Goal: Check status: Check status

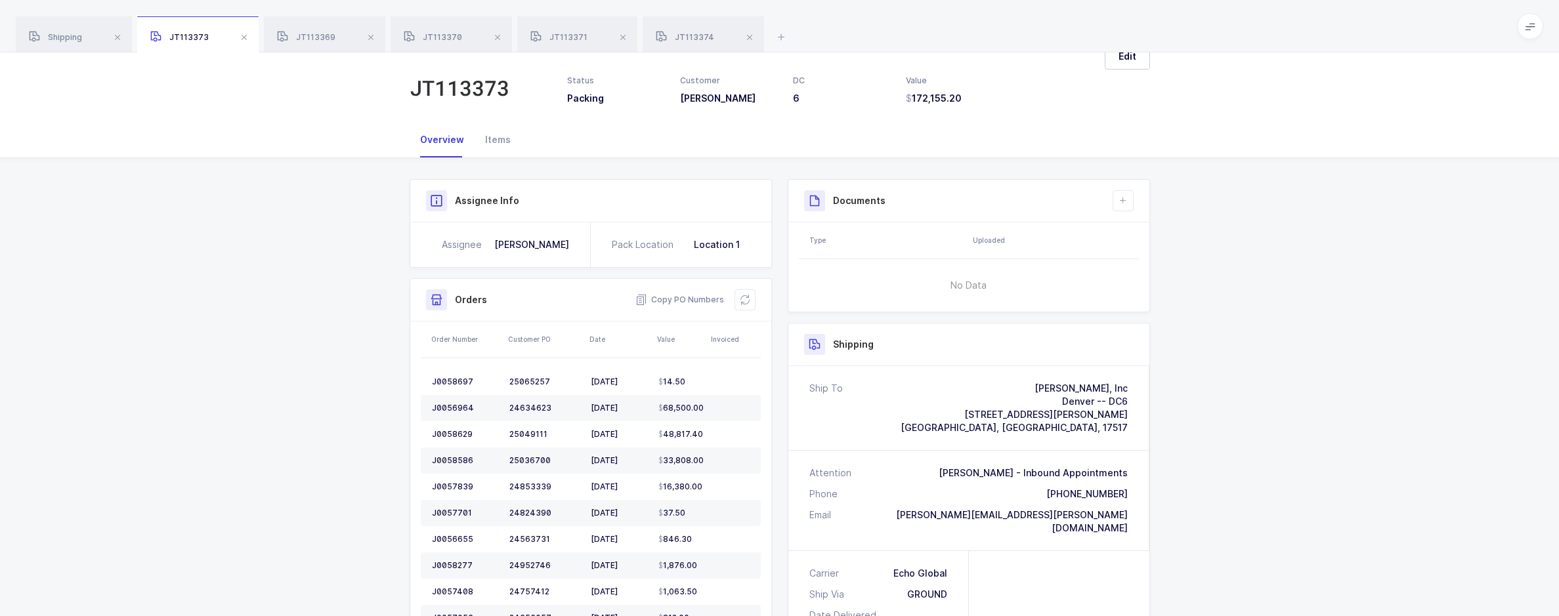
scroll to position [459, 0]
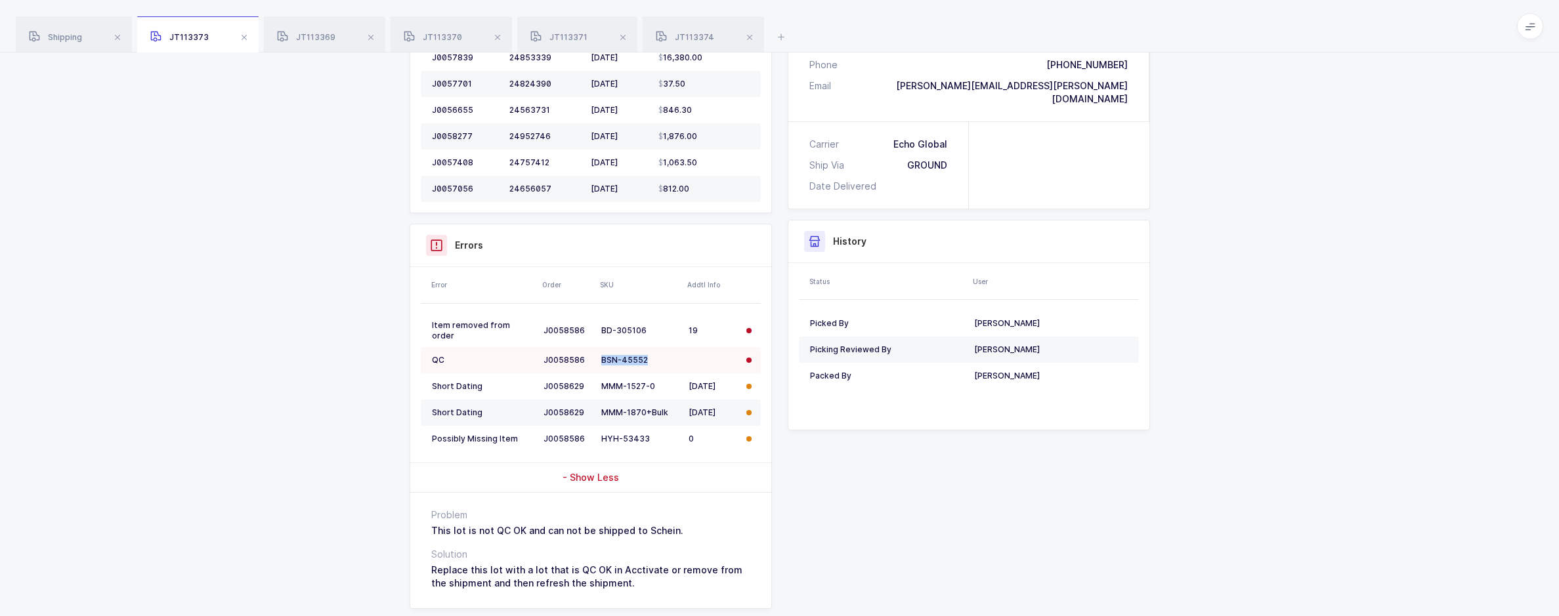
drag, startPoint x: 645, startPoint y: 354, endPoint x: 603, endPoint y: 356, distance: 42.7
click at [603, 356] on div "BSN-45552" at bounding box center [639, 360] width 77 height 11
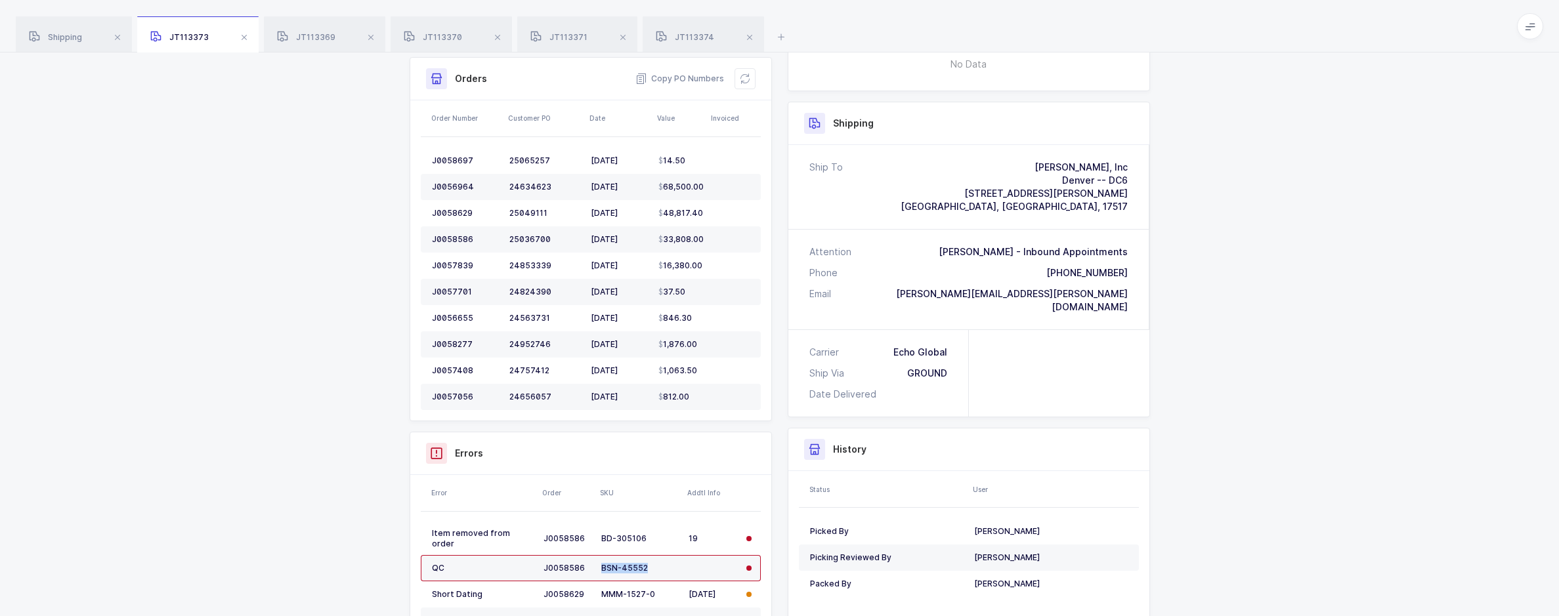
scroll to position [131, 0]
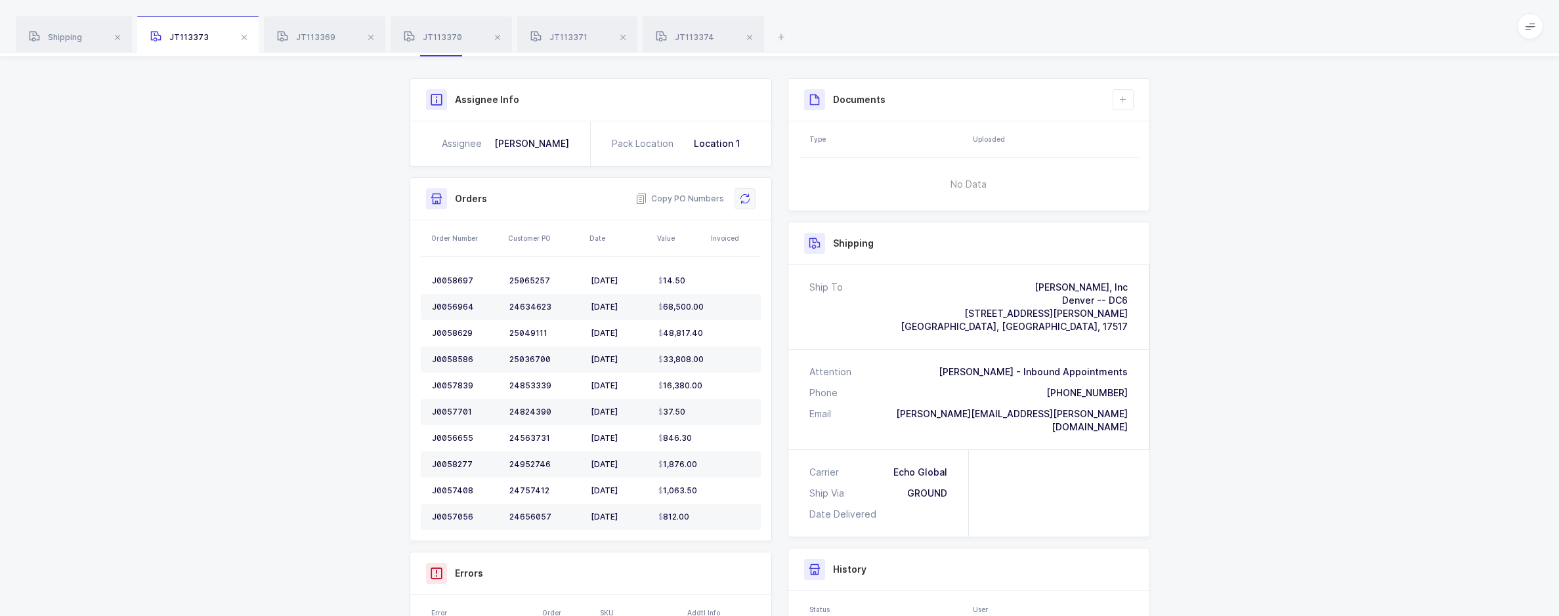
click at [744, 202] on icon at bounding box center [745, 199] width 11 height 11
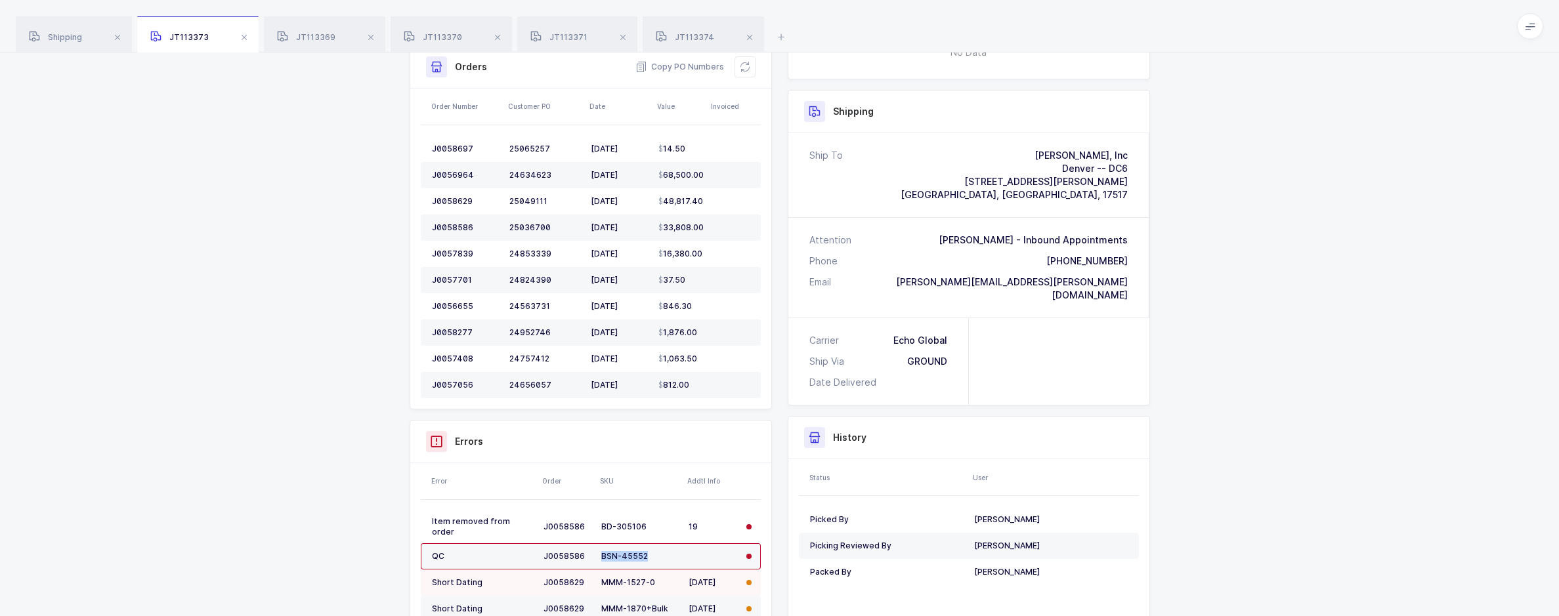
scroll to position [494, 0]
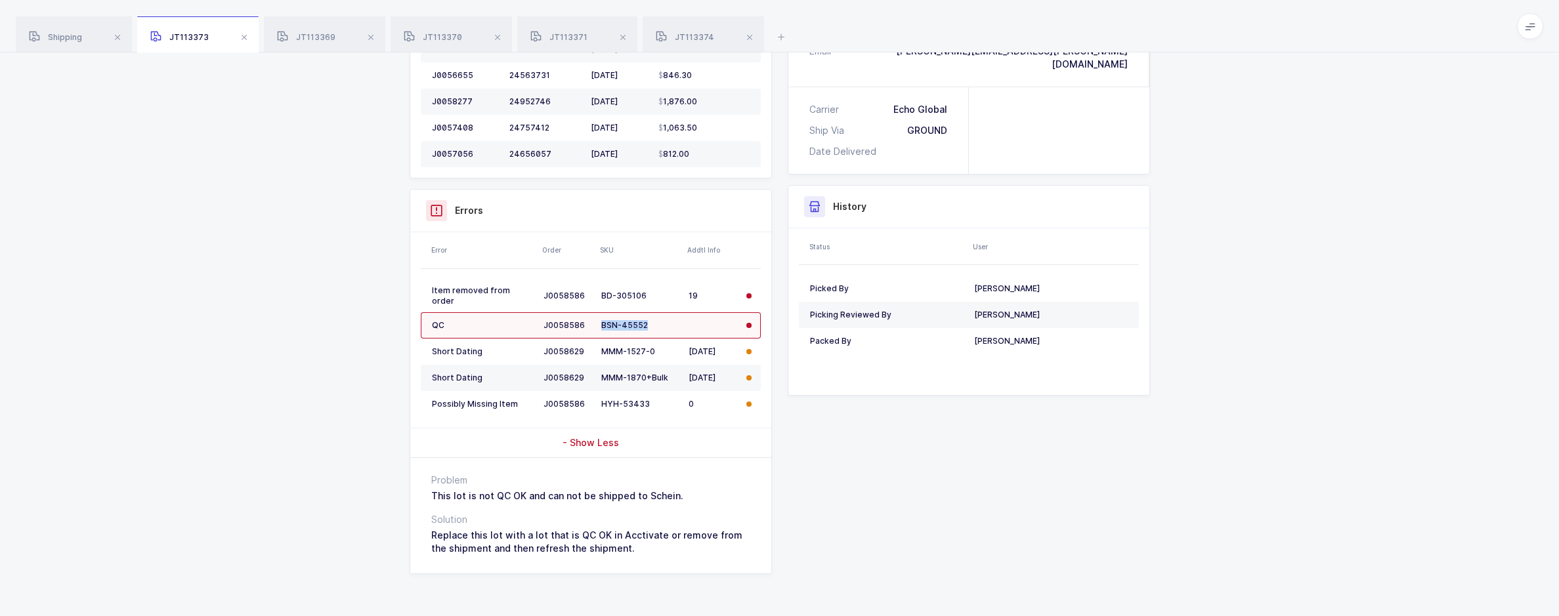
copy div "BSN-45552"
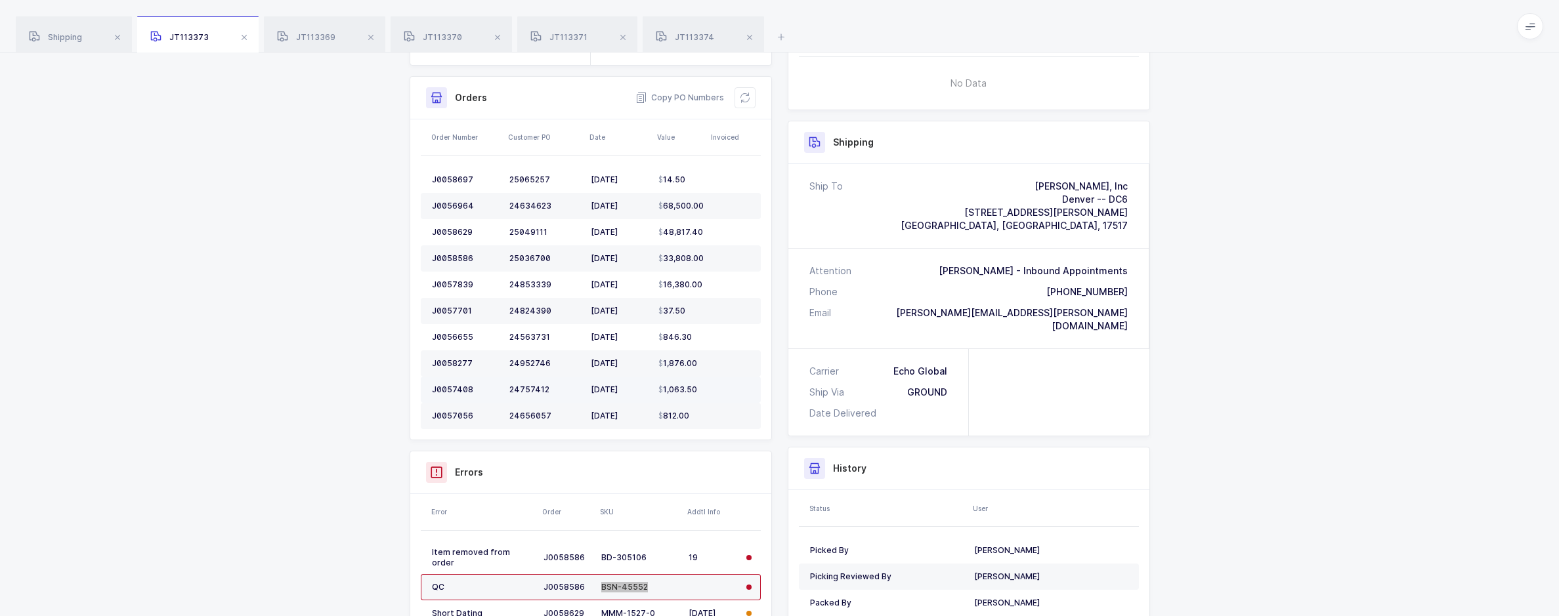
scroll to position [232, 0]
click at [324, 33] on span "JT113369" at bounding box center [306, 37] width 58 height 10
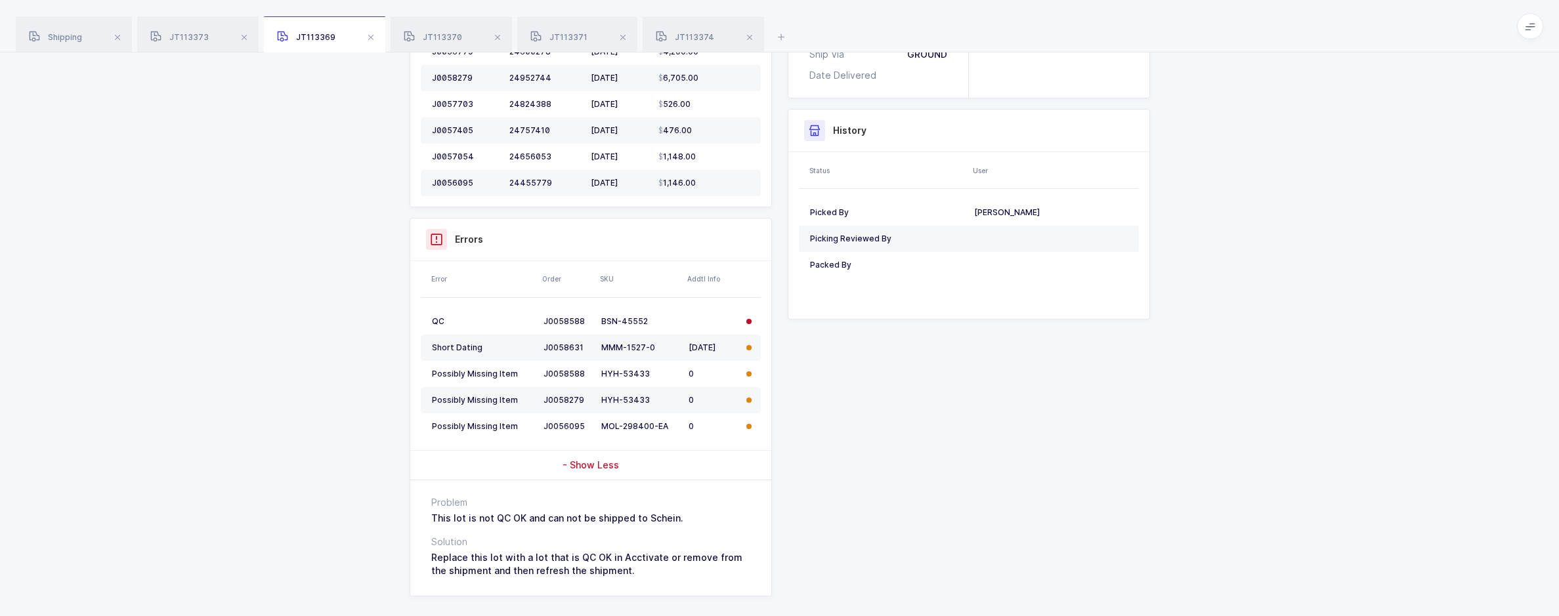
scroll to position [593, 0]
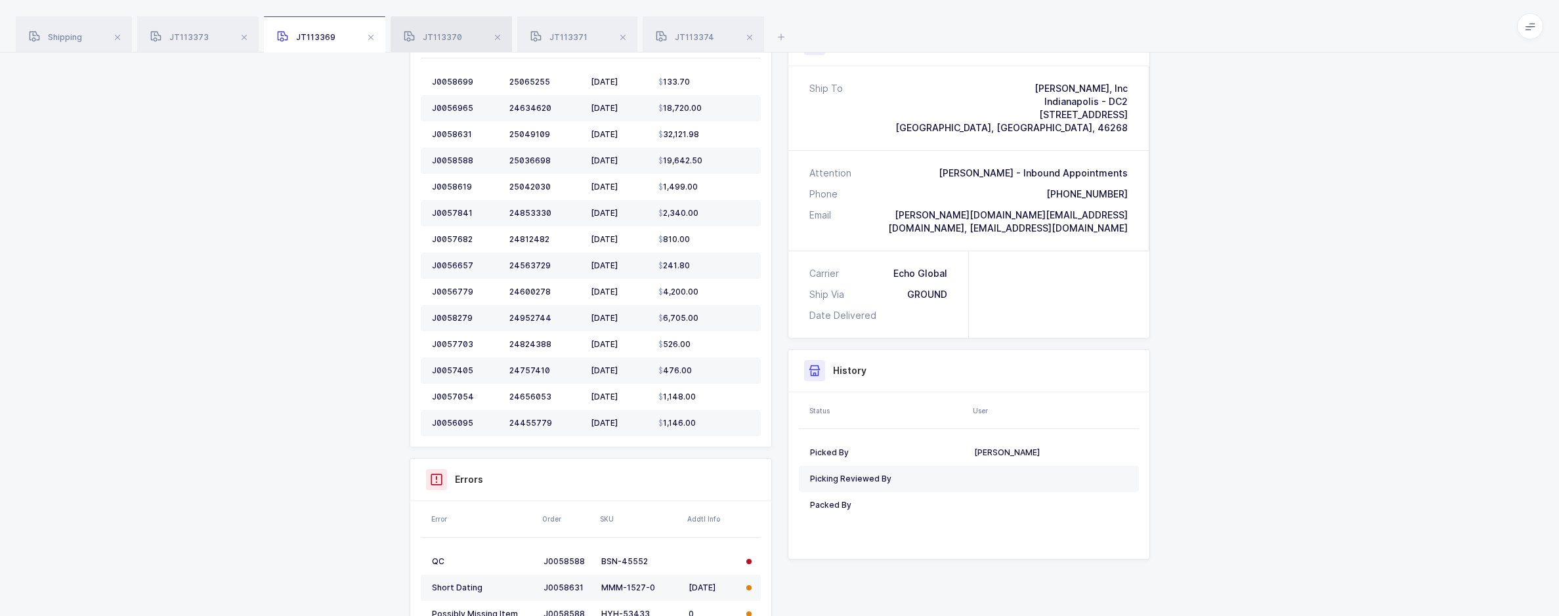
click at [456, 47] on div "JT113370" at bounding box center [451, 34] width 121 height 37
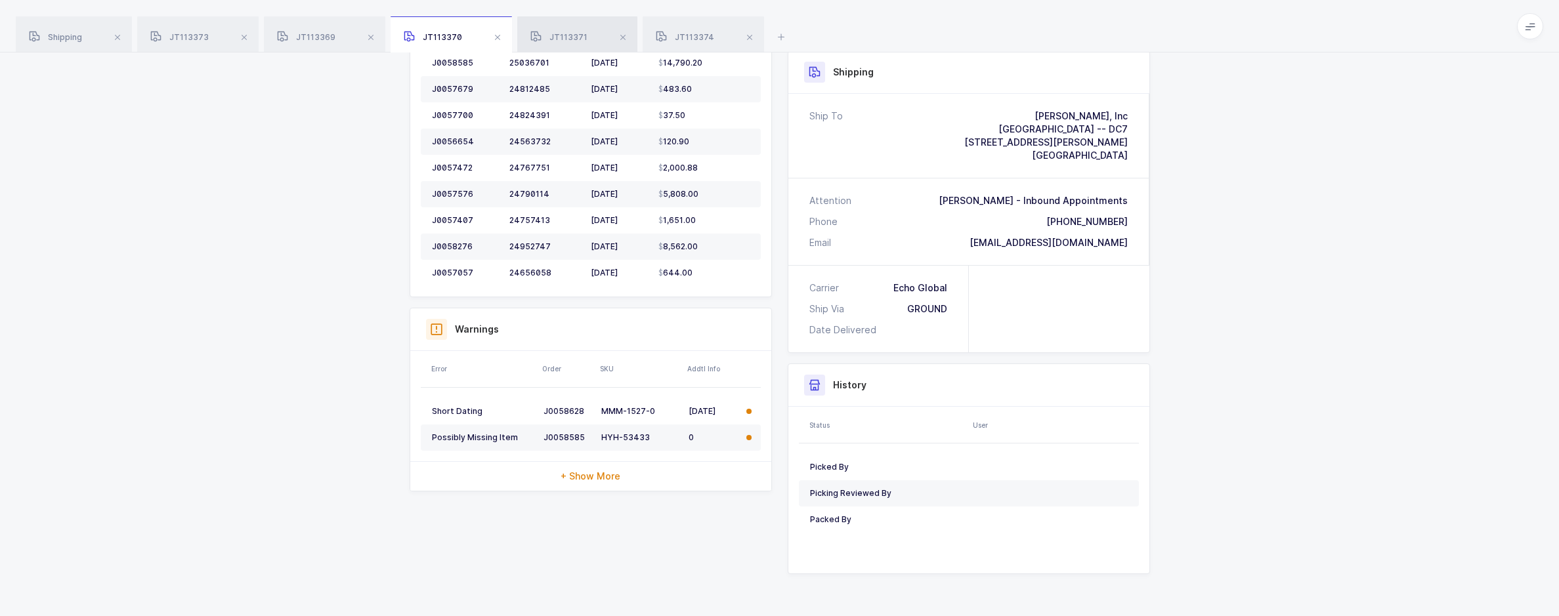
click at [556, 33] on span "JT113371" at bounding box center [558, 37] width 57 height 10
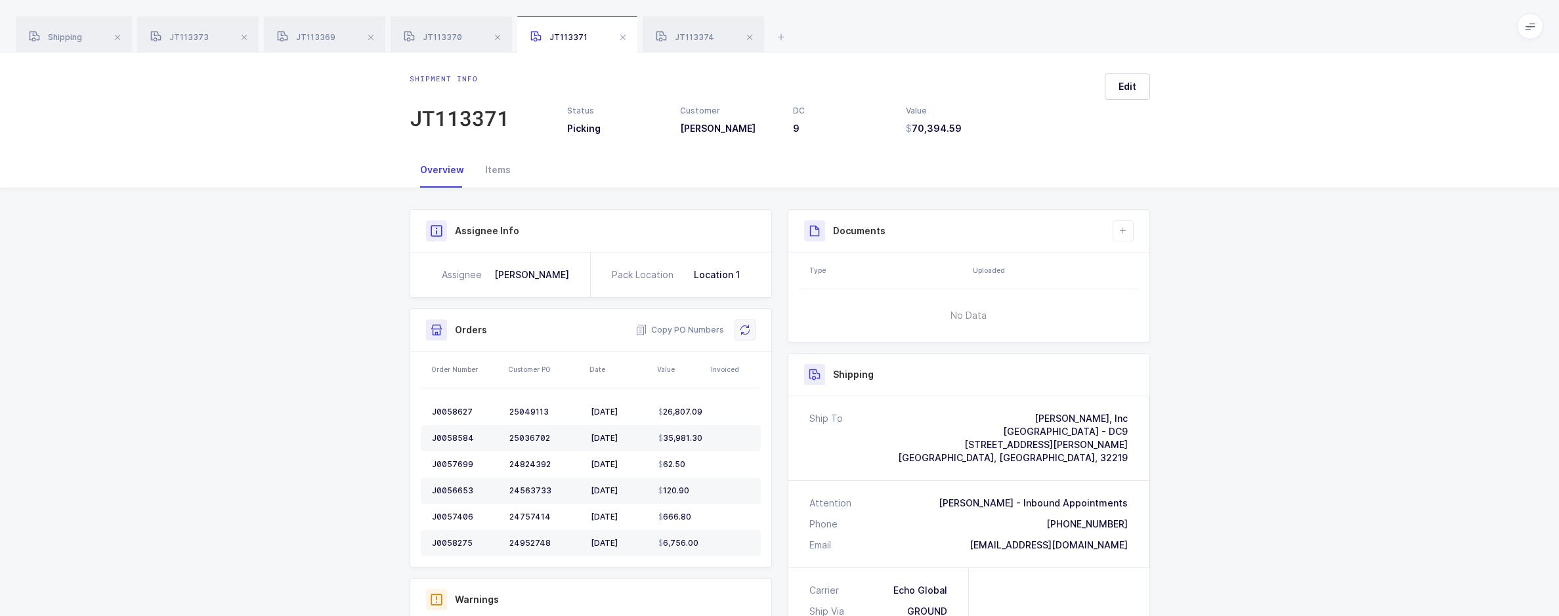
click at [748, 322] on button at bounding box center [745, 330] width 21 height 21
click at [689, 27] on div "JT113374" at bounding box center [703, 34] width 121 height 37
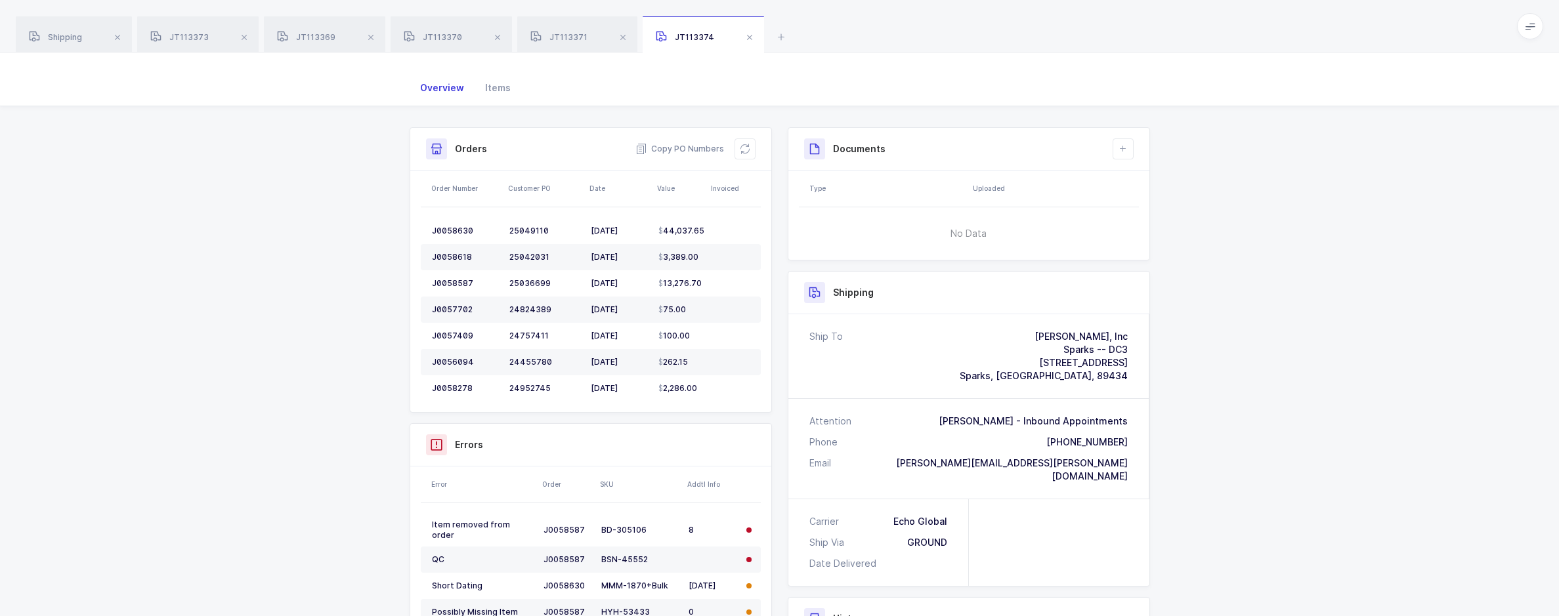
scroll to position [40, 0]
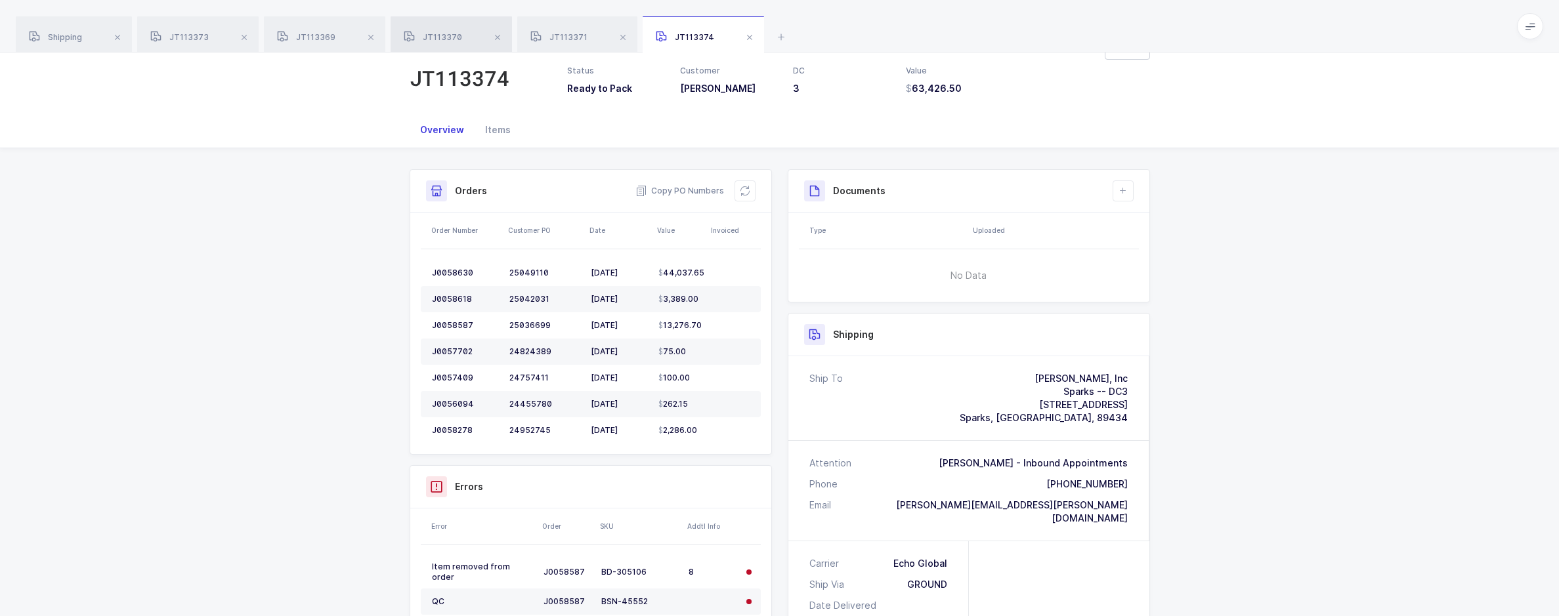
click at [469, 45] on div "JT113370" at bounding box center [451, 34] width 121 height 37
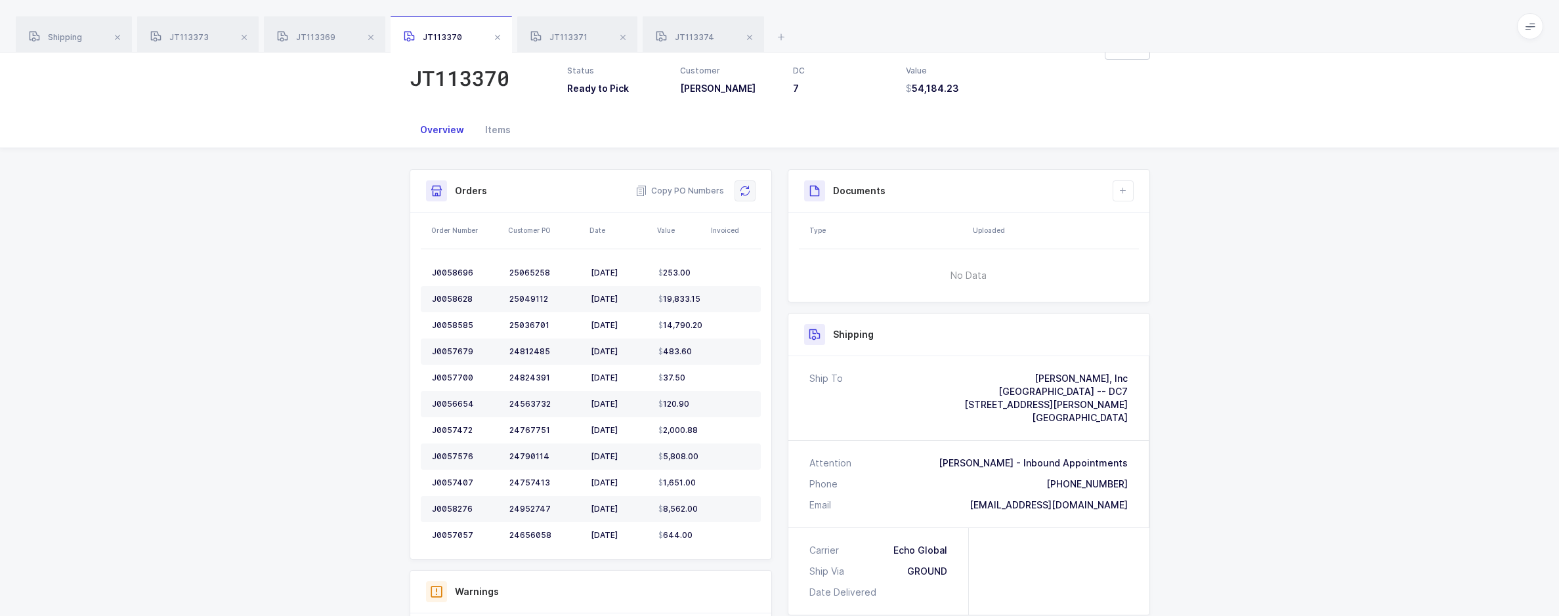
click at [746, 192] on icon at bounding box center [745, 191] width 11 height 11
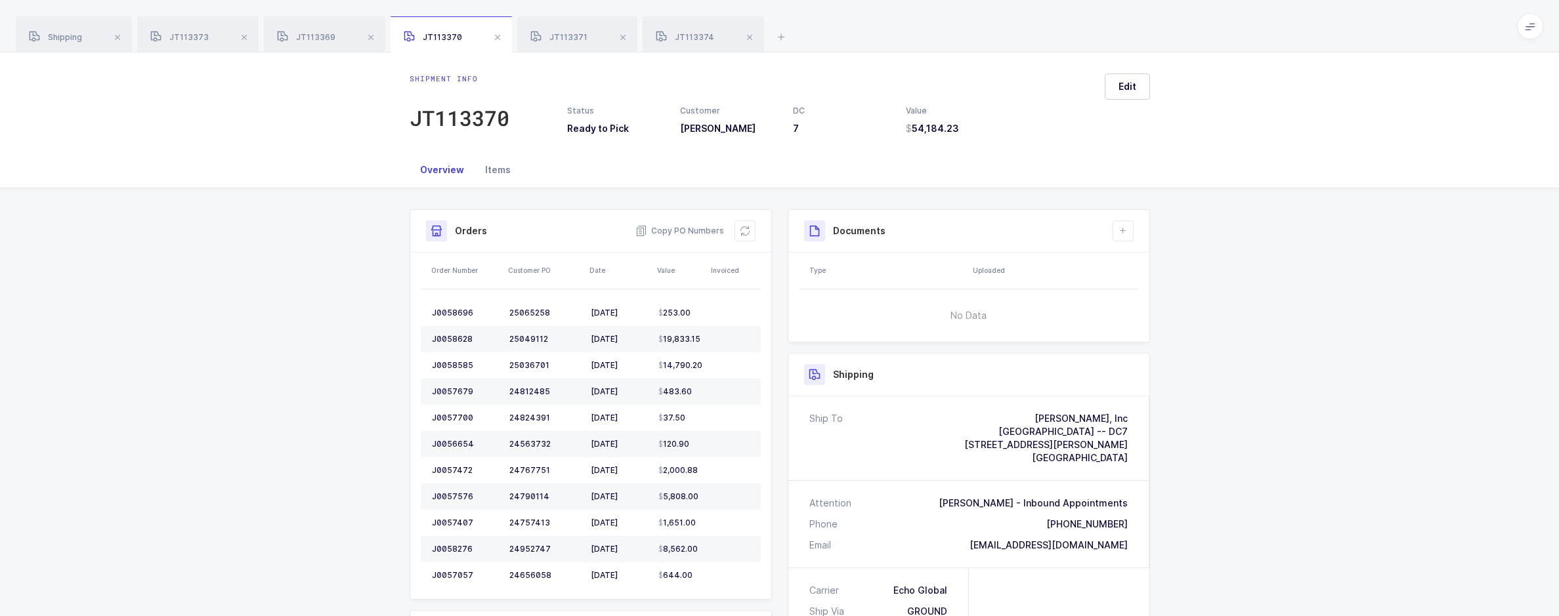
drag, startPoint x: 478, startPoint y: 169, endPoint x: 513, endPoint y: 171, distance: 35.5
click at [479, 169] on div "Items" at bounding box center [498, 169] width 47 height 35
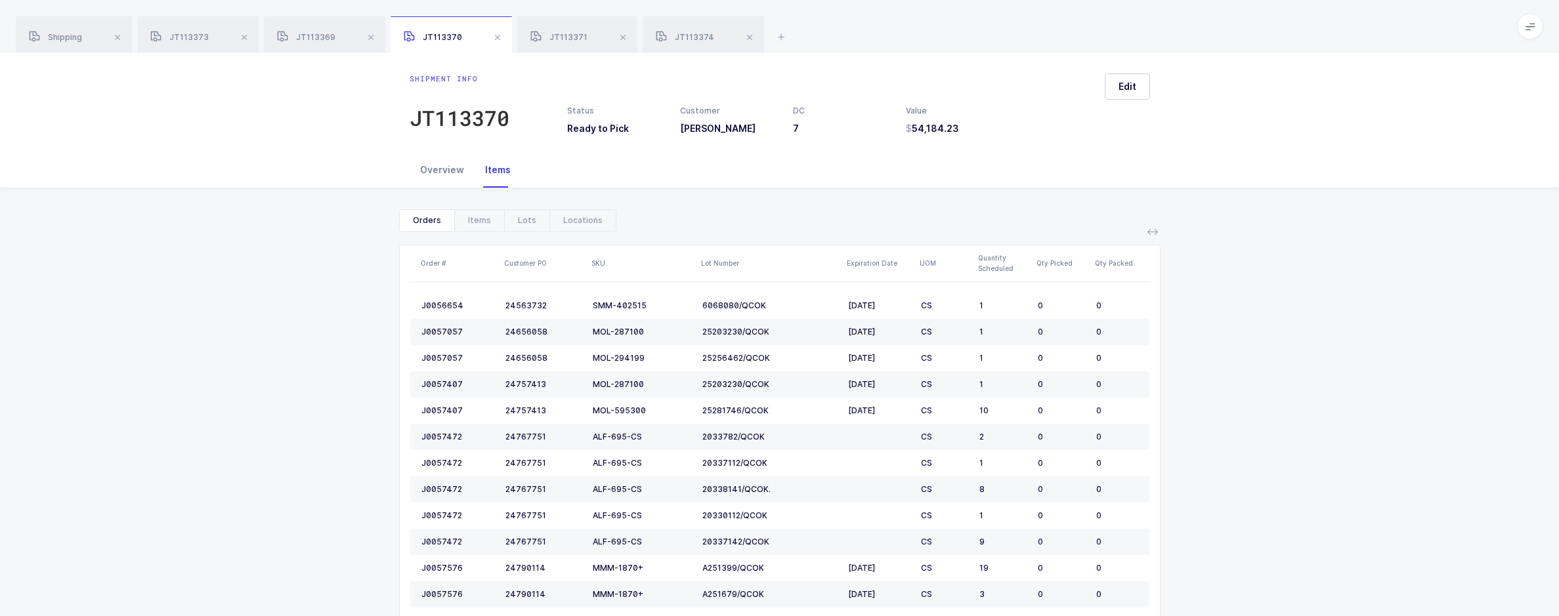
click at [442, 161] on div "Overview" at bounding box center [442, 169] width 65 height 35
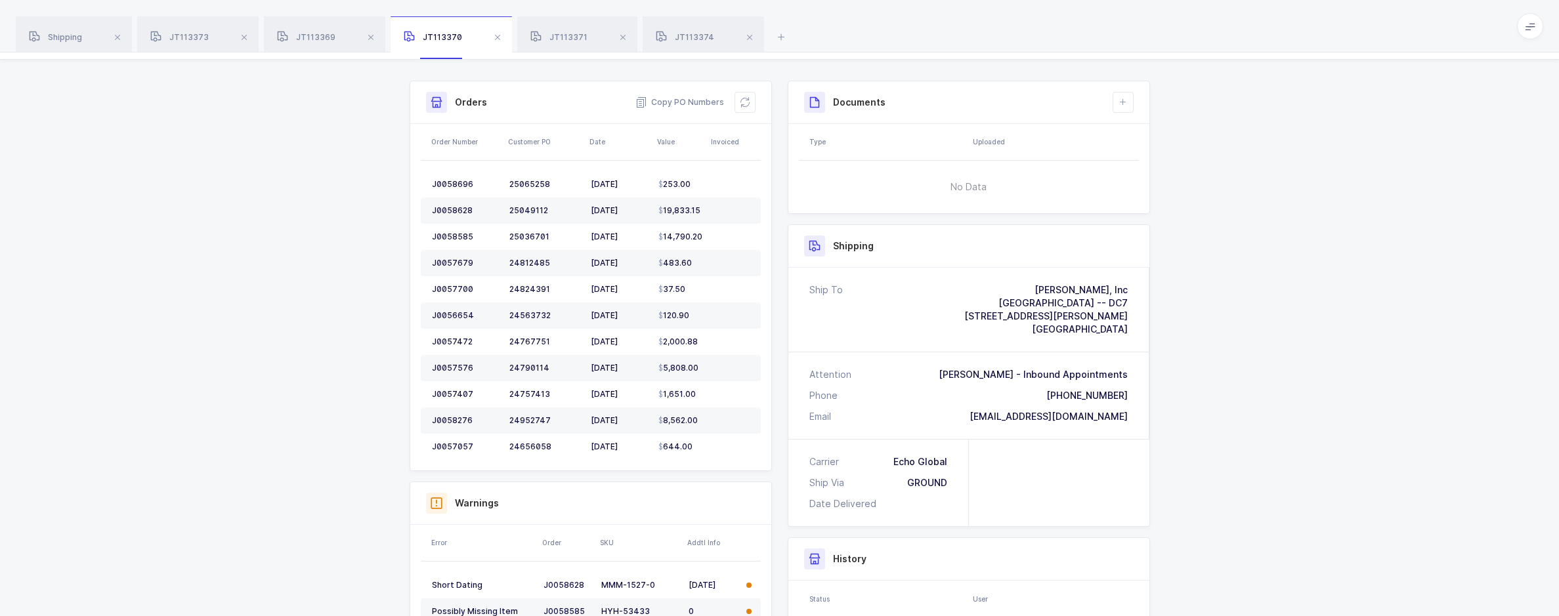
scroll to position [303, 0]
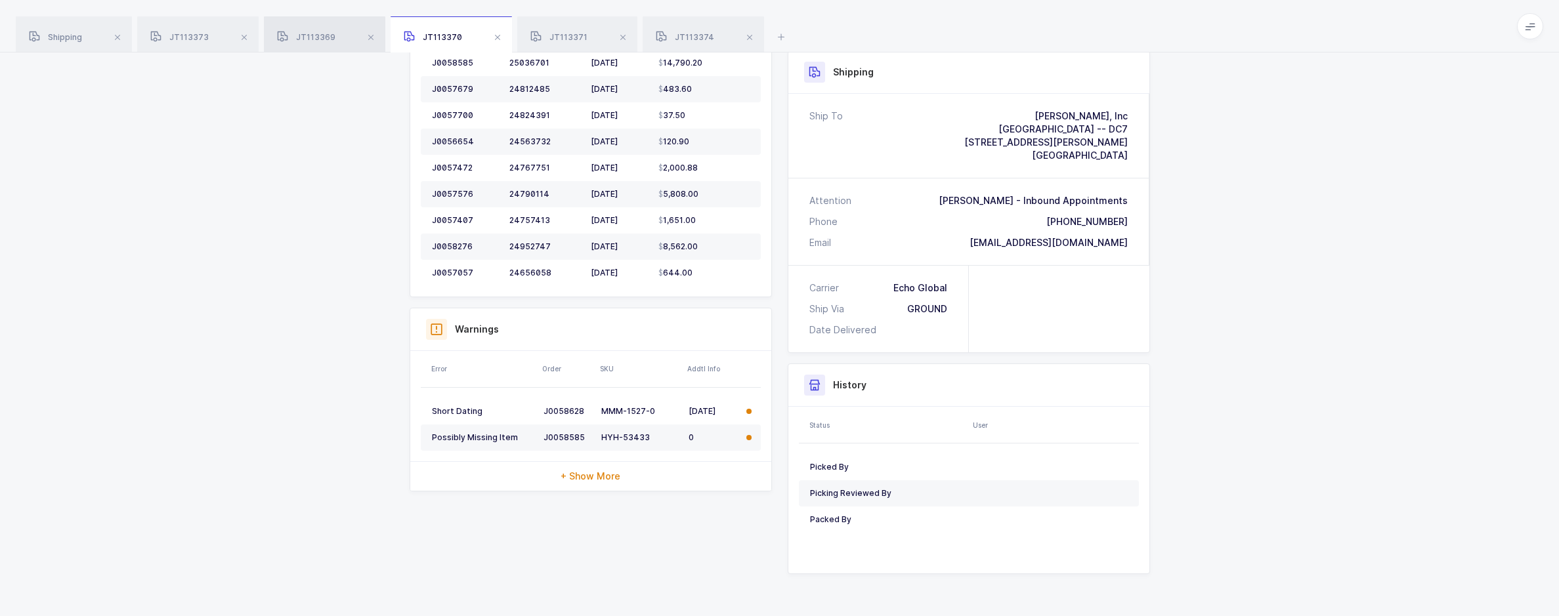
click at [320, 41] on span "JT113369" at bounding box center [306, 37] width 58 height 10
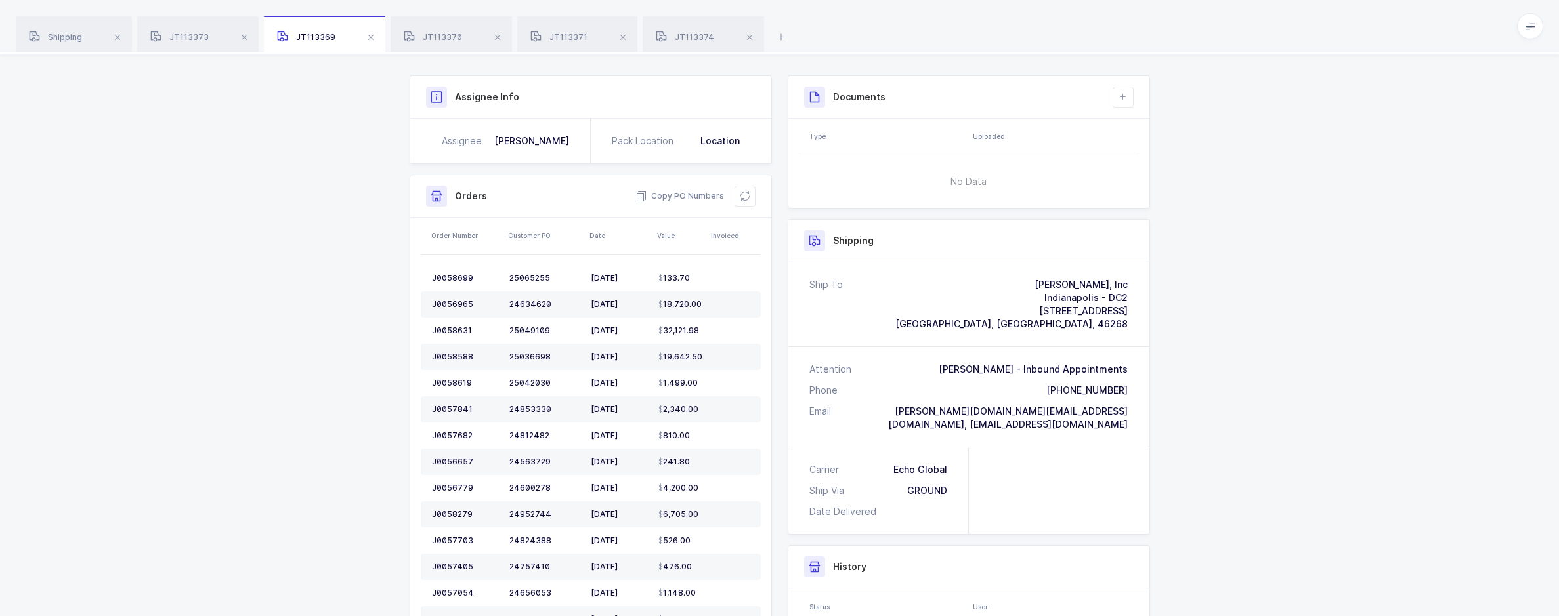
scroll to position [40, 0]
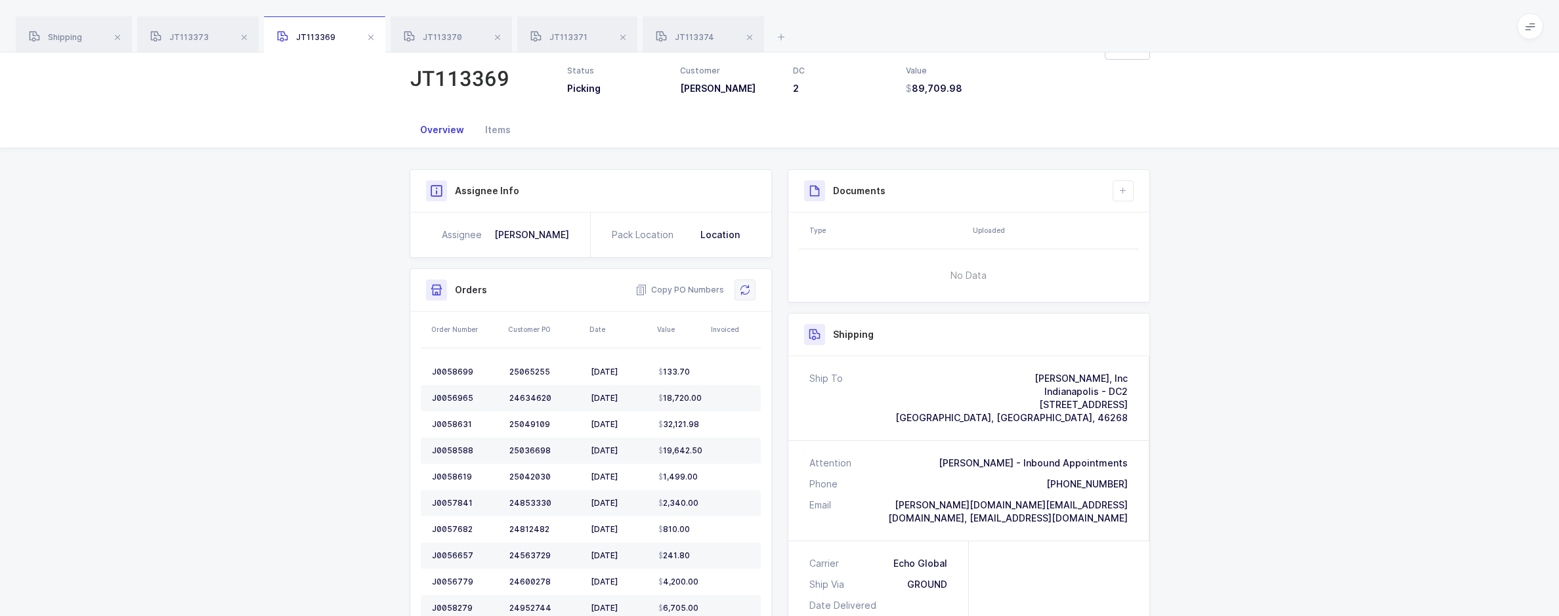
click at [745, 289] on icon at bounding box center [745, 290] width 11 height 11
click at [186, 30] on div "JT113373" at bounding box center [197, 34] width 121 height 37
click at [750, 283] on button at bounding box center [745, 290] width 21 height 21
click at [461, 30] on div "JT113370" at bounding box center [451, 34] width 121 height 37
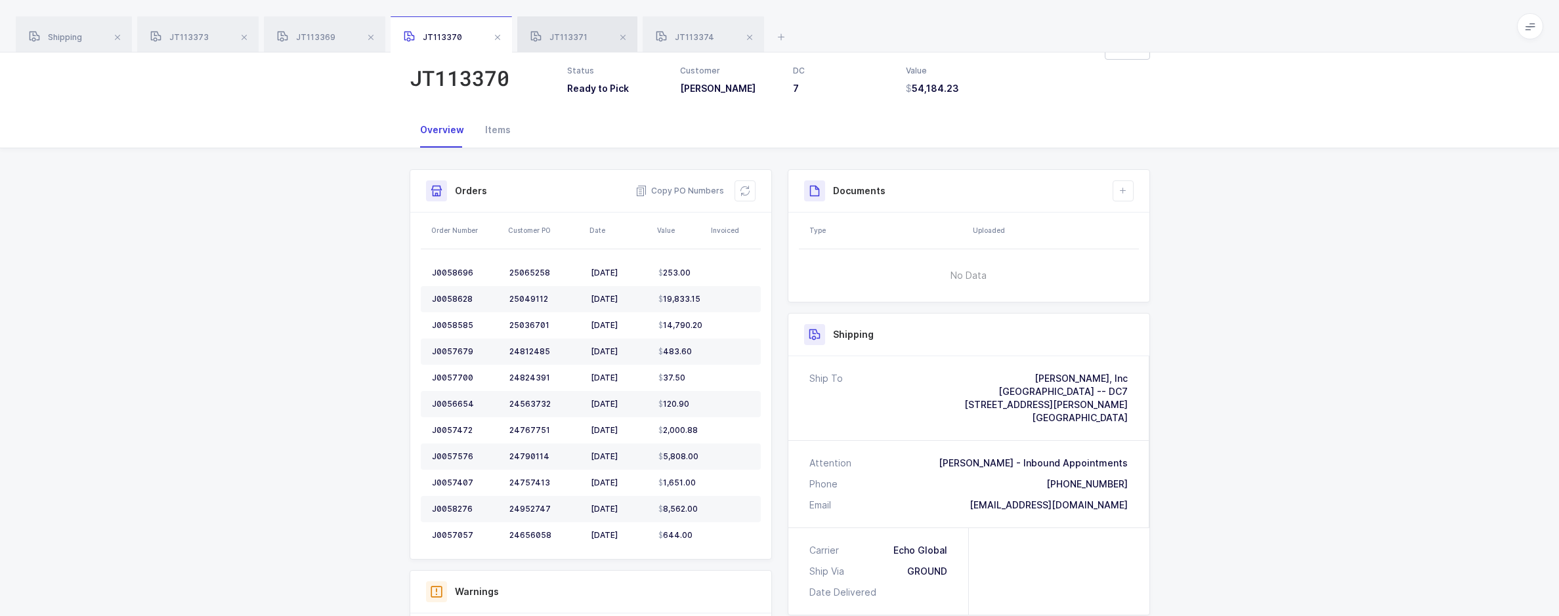
click at [569, 45] on div "JT113371" at bounding box center [577, 34] width 120 height 37
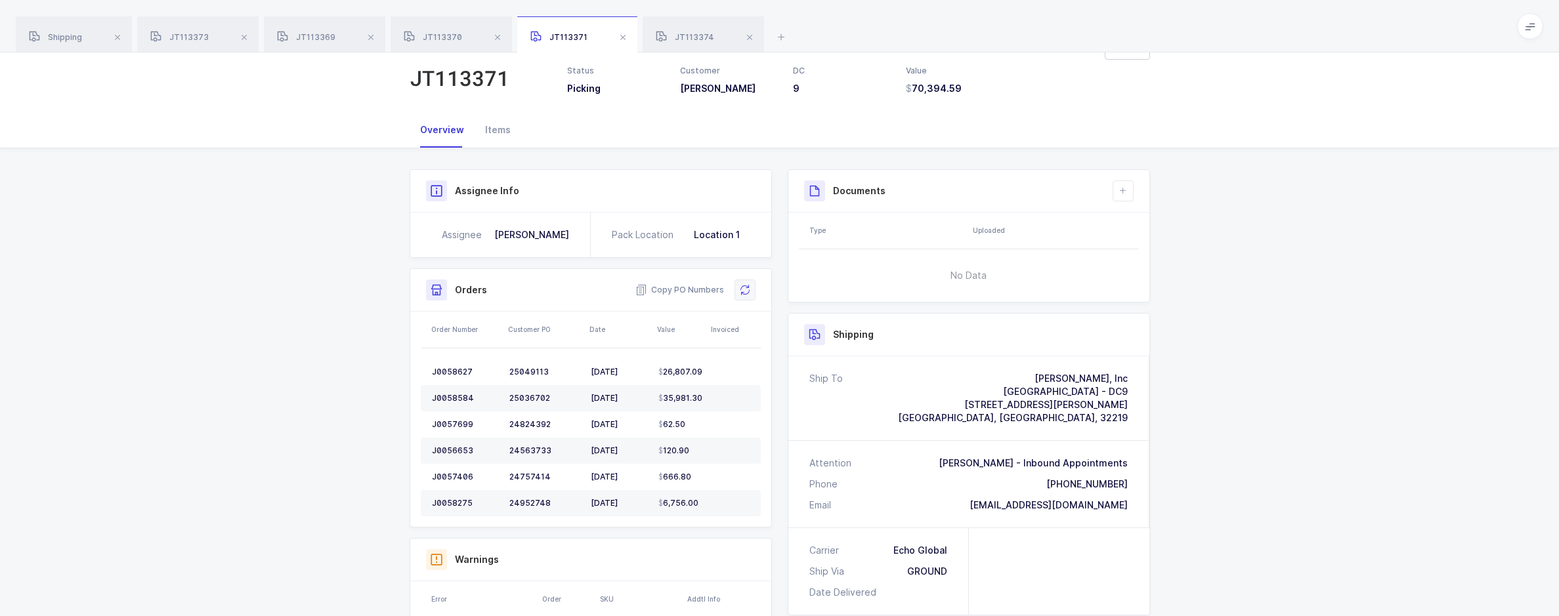
click at [740, 293] on icon at bounding box center [745, 290] width 14 height 14
click at [310, 44] on div "JT113369" at bounding box center [324, 34] width 121 height 37
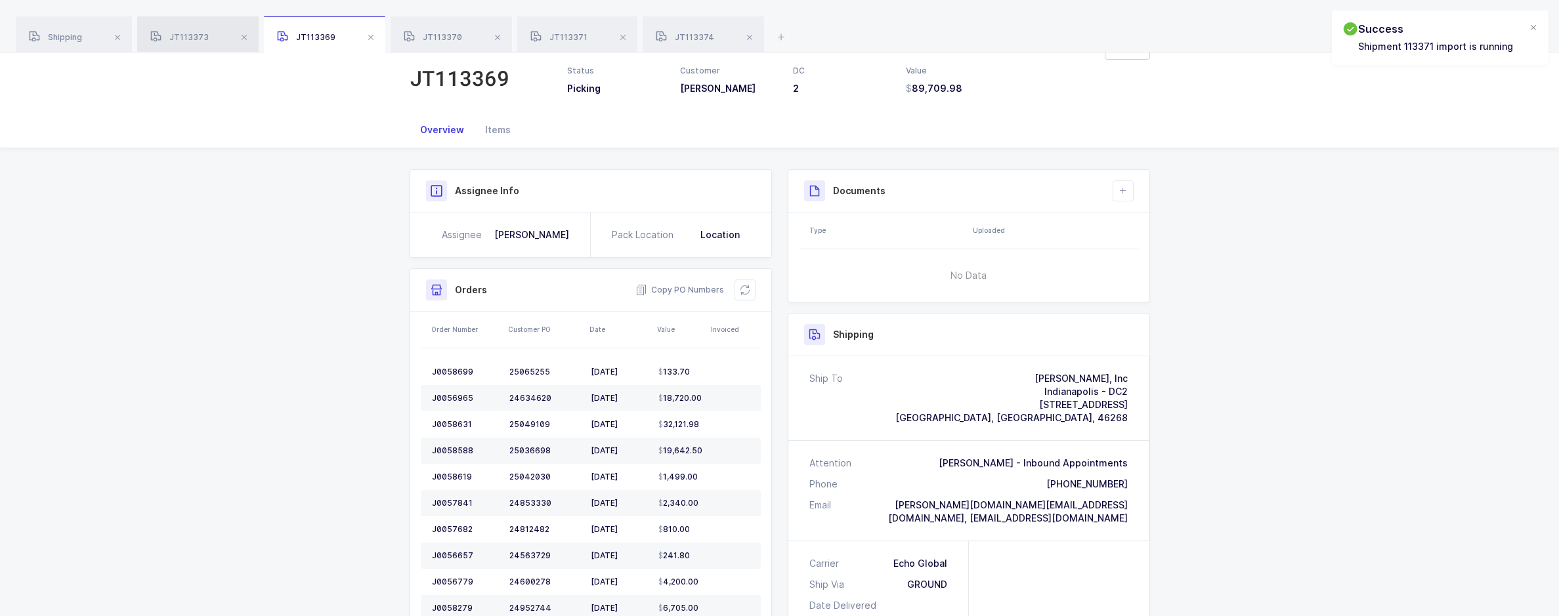
click at [211, 33] on div "JT113373" at bounding box center [197, 34] width 121 height 37
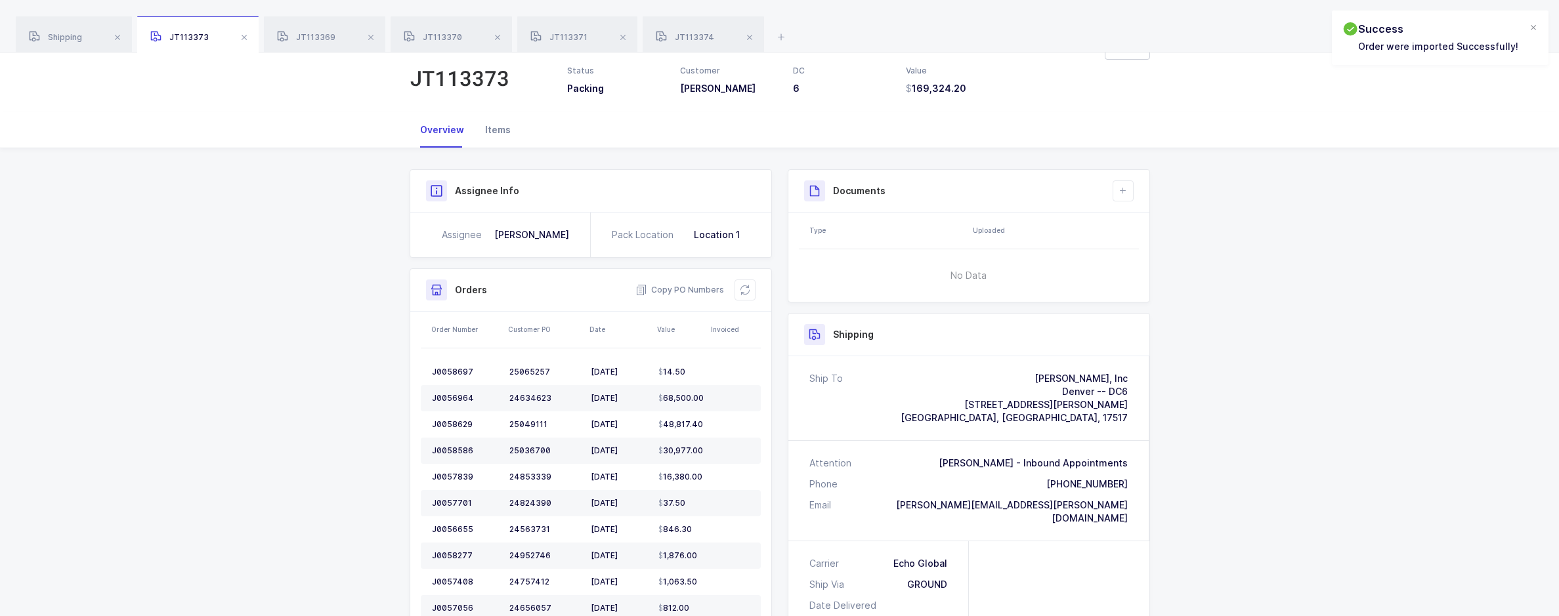
click at [491, 134] on div "Items" at bounding box center [498, 129] width 47 height 35
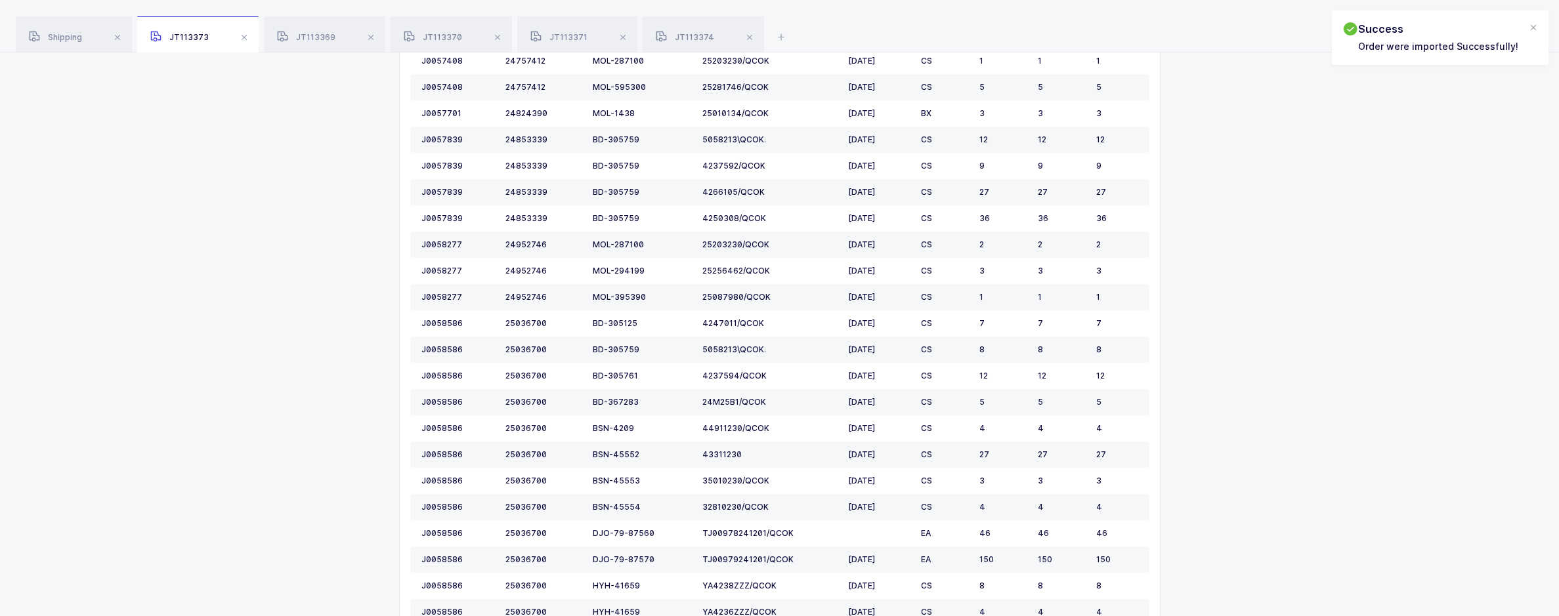
scroll to position [394, 0]
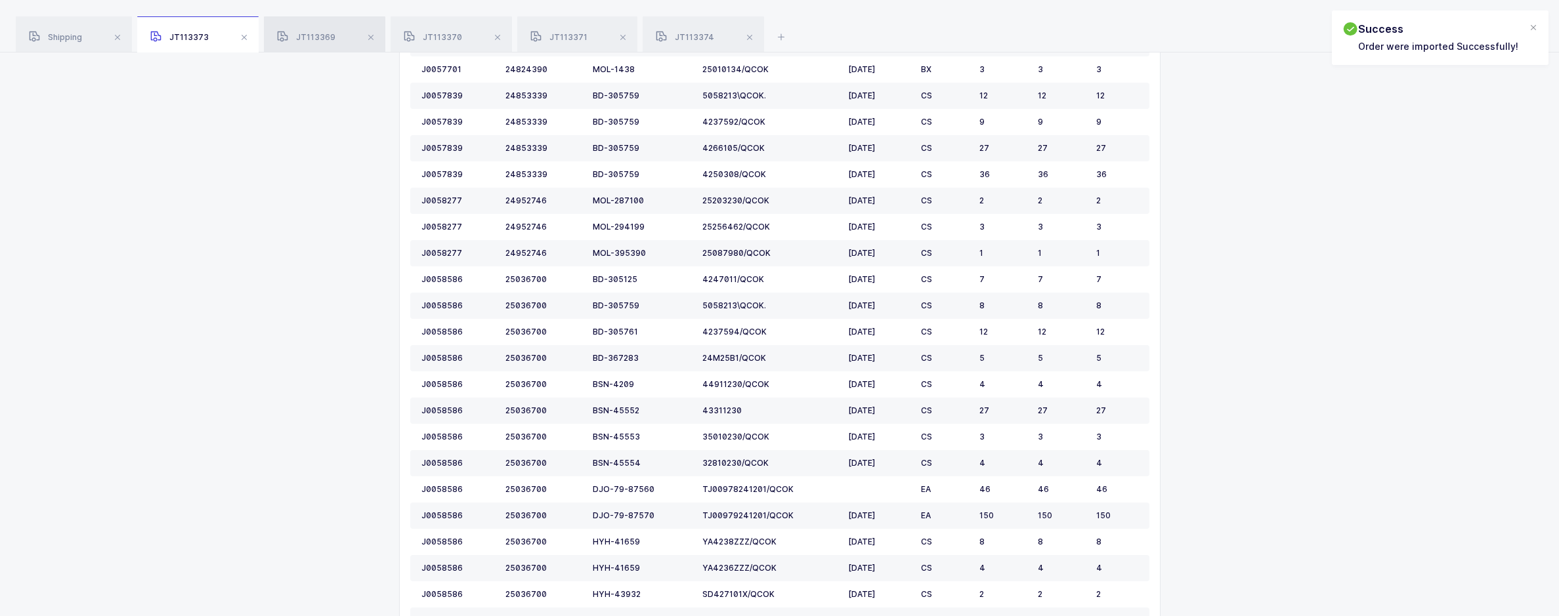
click at [303, 37] on span "JT113369" at bounding box center [306, 37] width 58 height 10
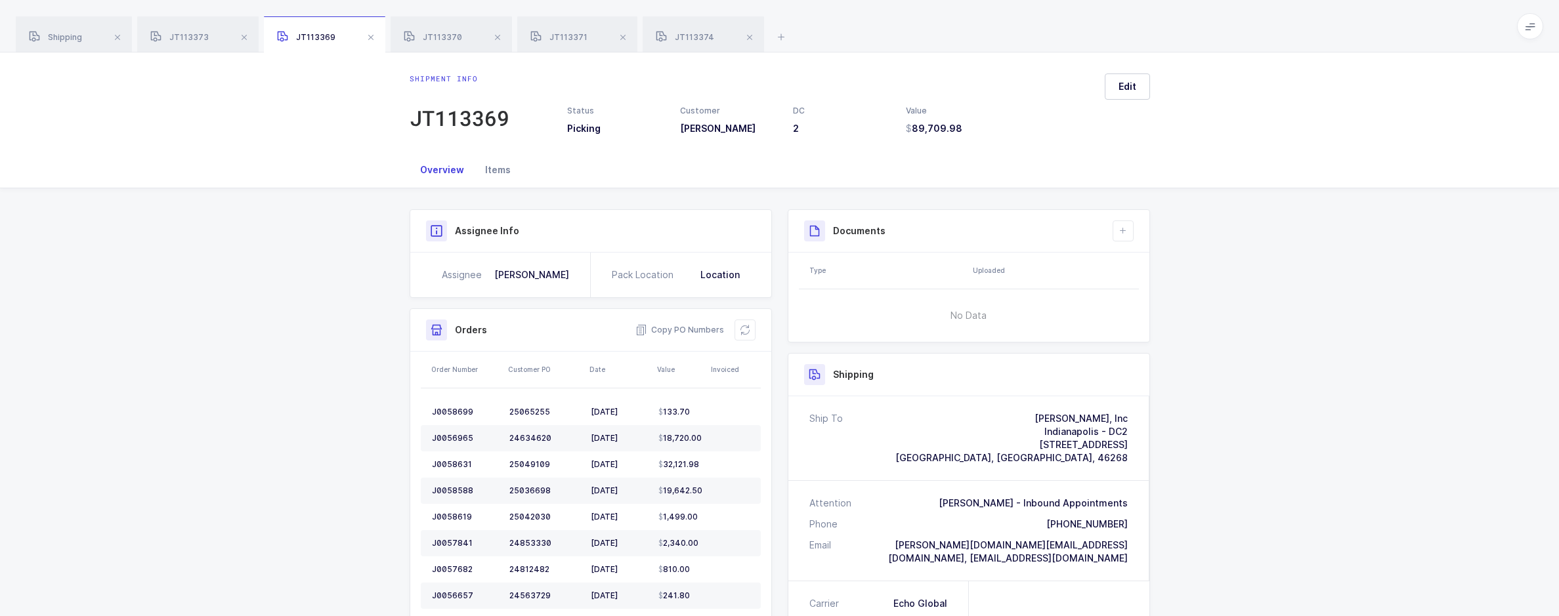
click at [501, 179] on div "Items" at bounding box center [498, 169] width 47 height 35
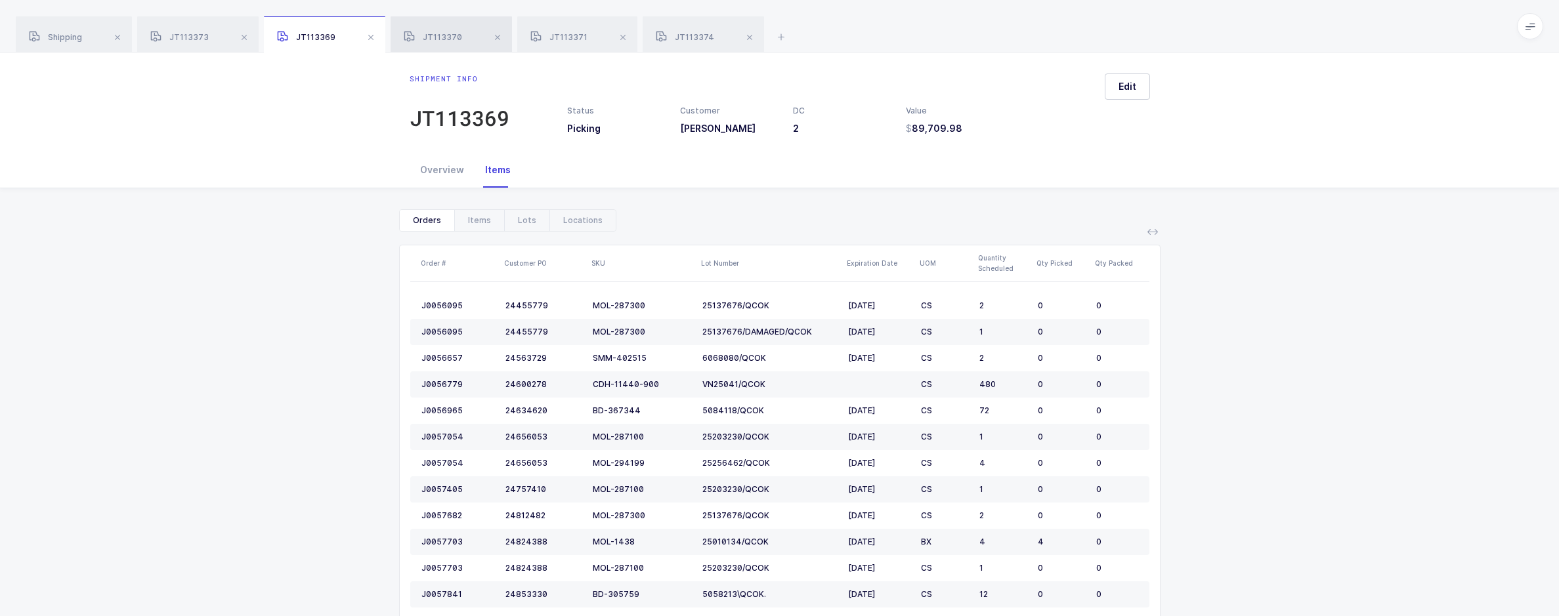
click at [464, 48] on div "JT113370" at bounding box center [451, 34] width 121 height 37
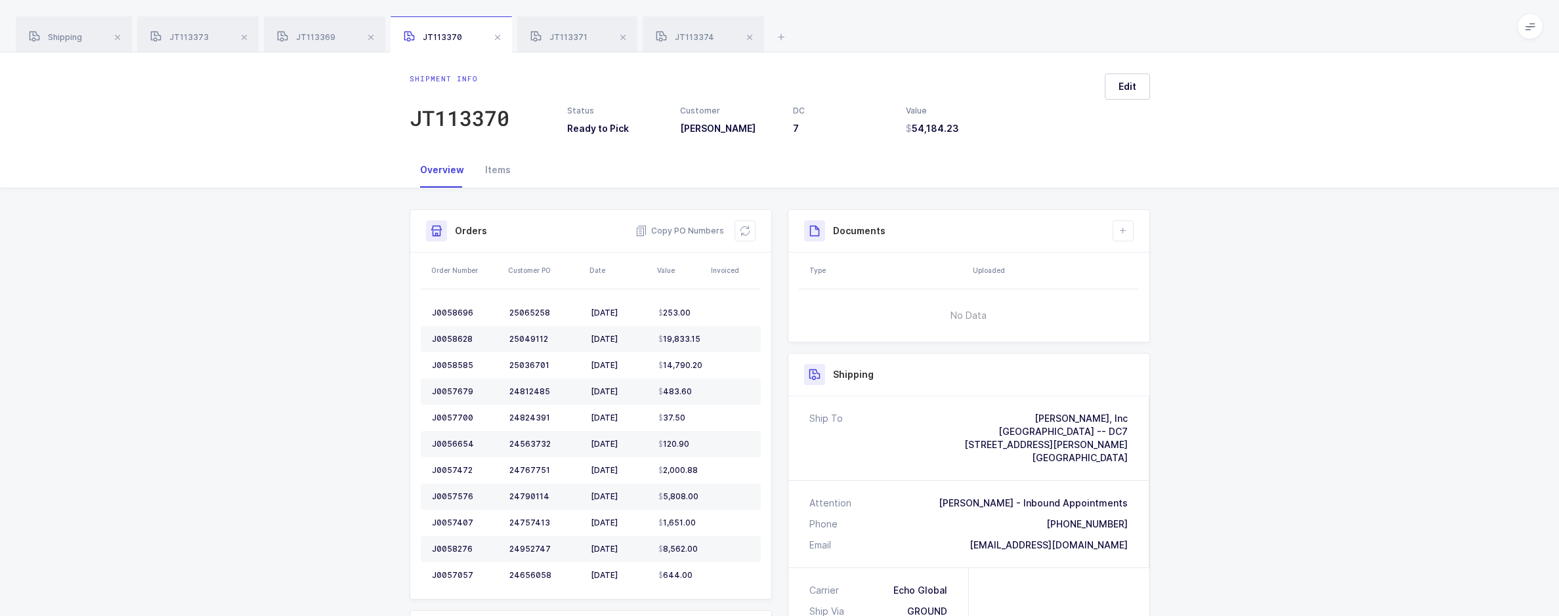
click at [494, 167] on div "Items" at bounding box center [498, 169] width 47 height 35
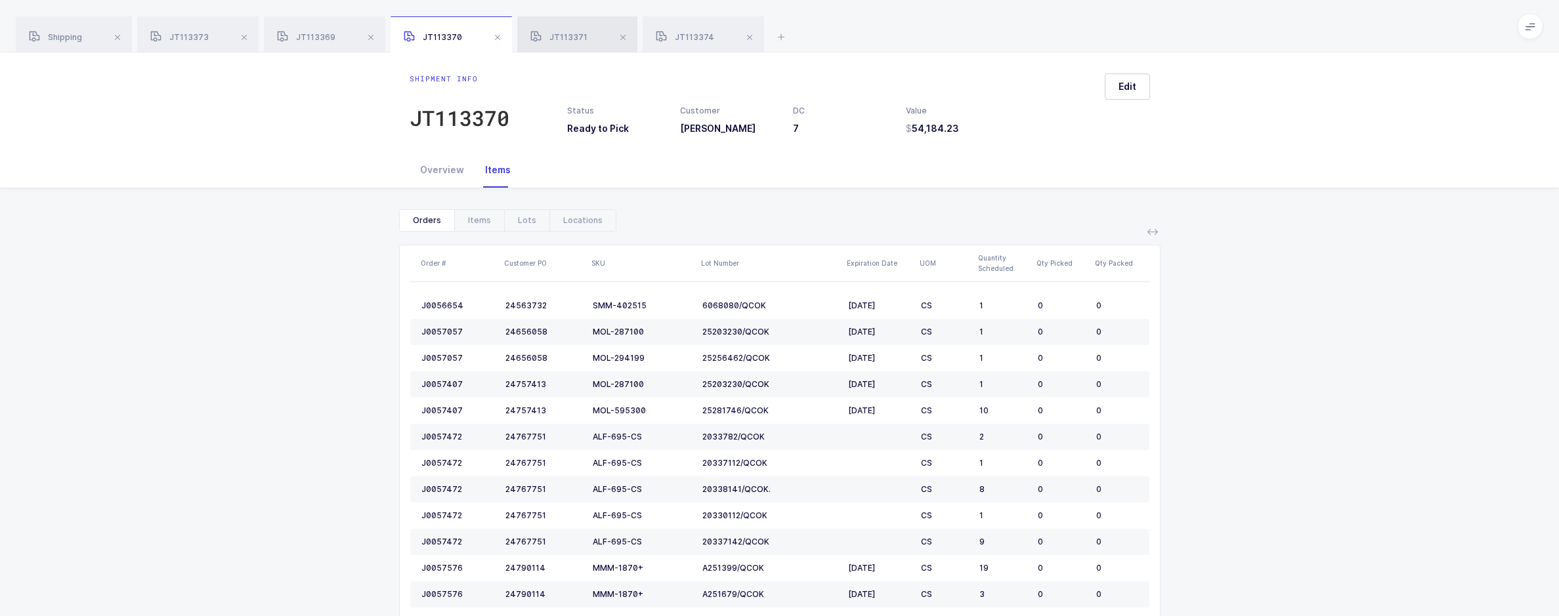
click at [583, 37] on span "JT113371" at bounding box center [558, 37] width 57 height 10
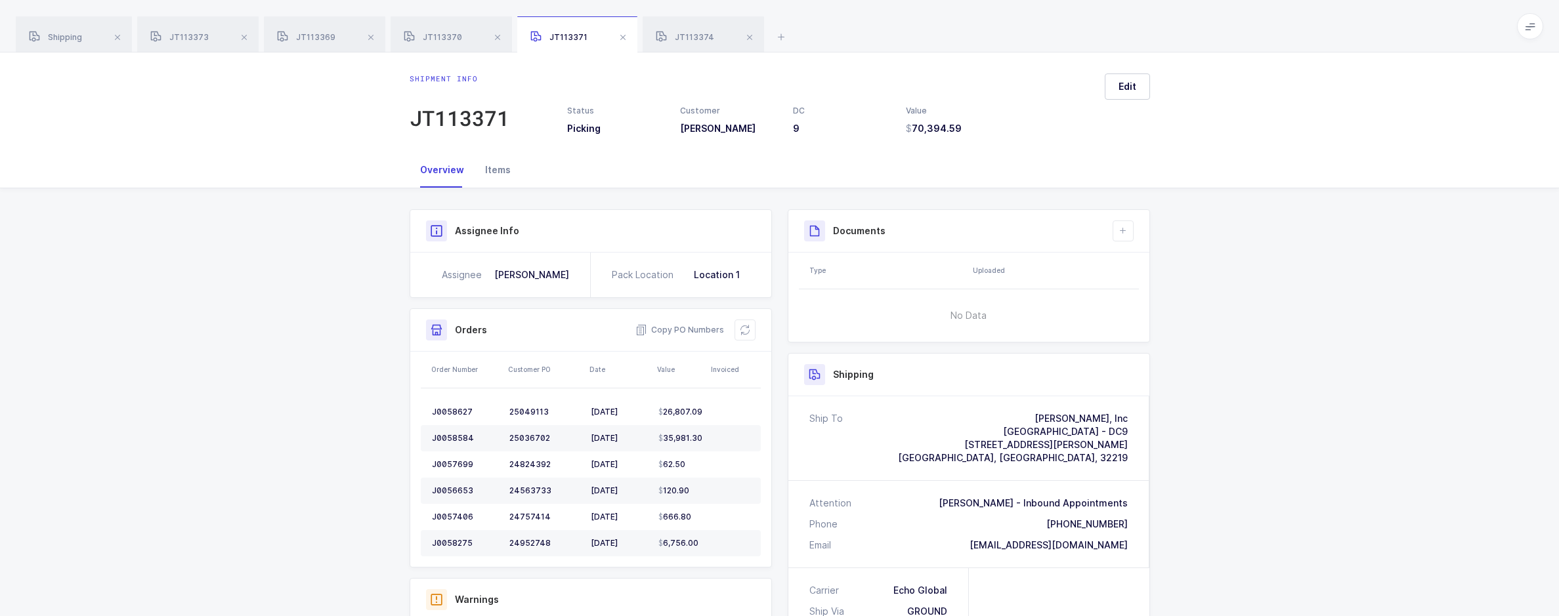
click at [487, 165] on div "Items" at bounding box center [498, 169] width 47 height 35
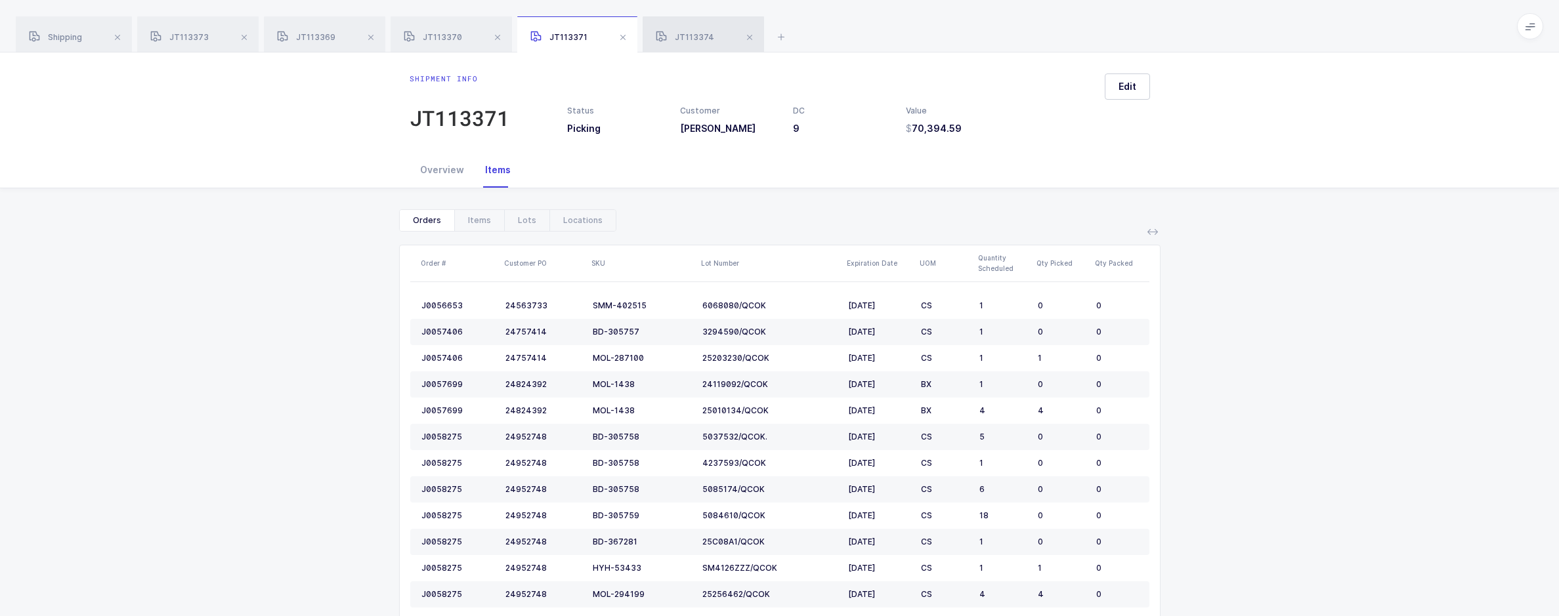
click at [696, 37] on span "JT113374" at bounding box center [685, 37] width 58 height 10
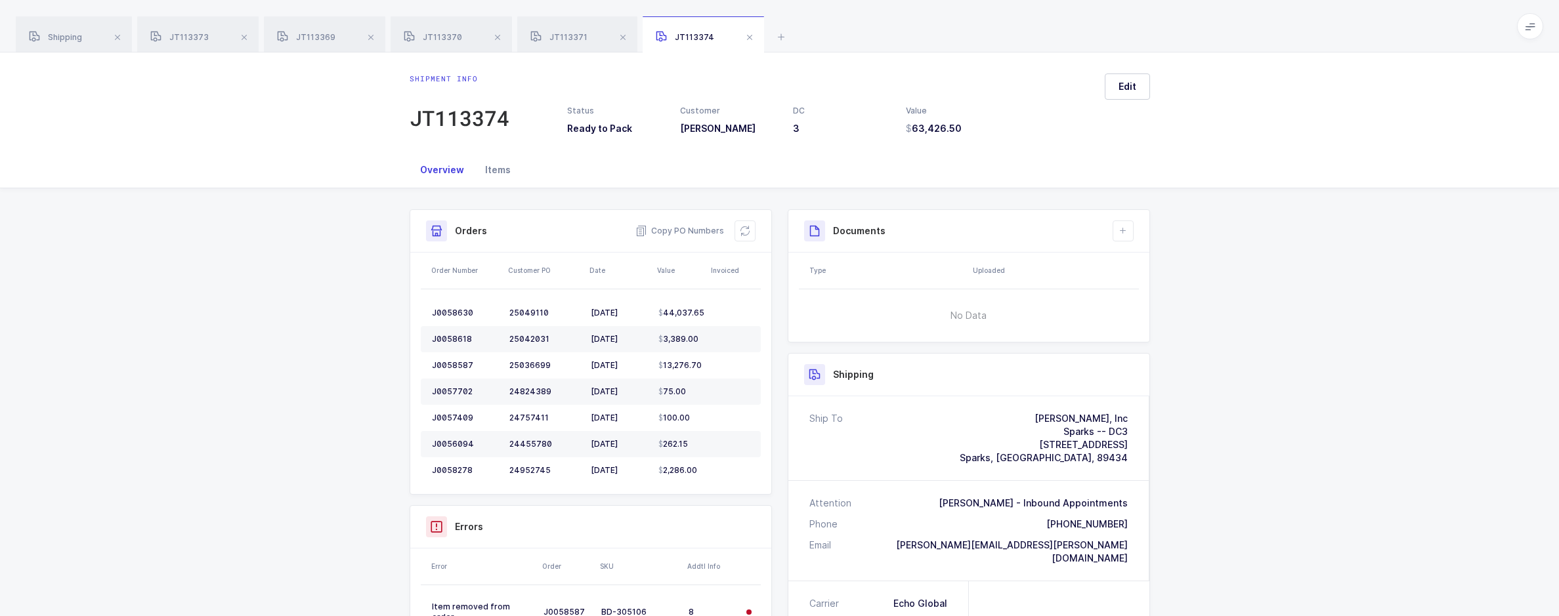
click at [487, 165] on div "Items" at bounding box center [498, 169] width 47 height 35
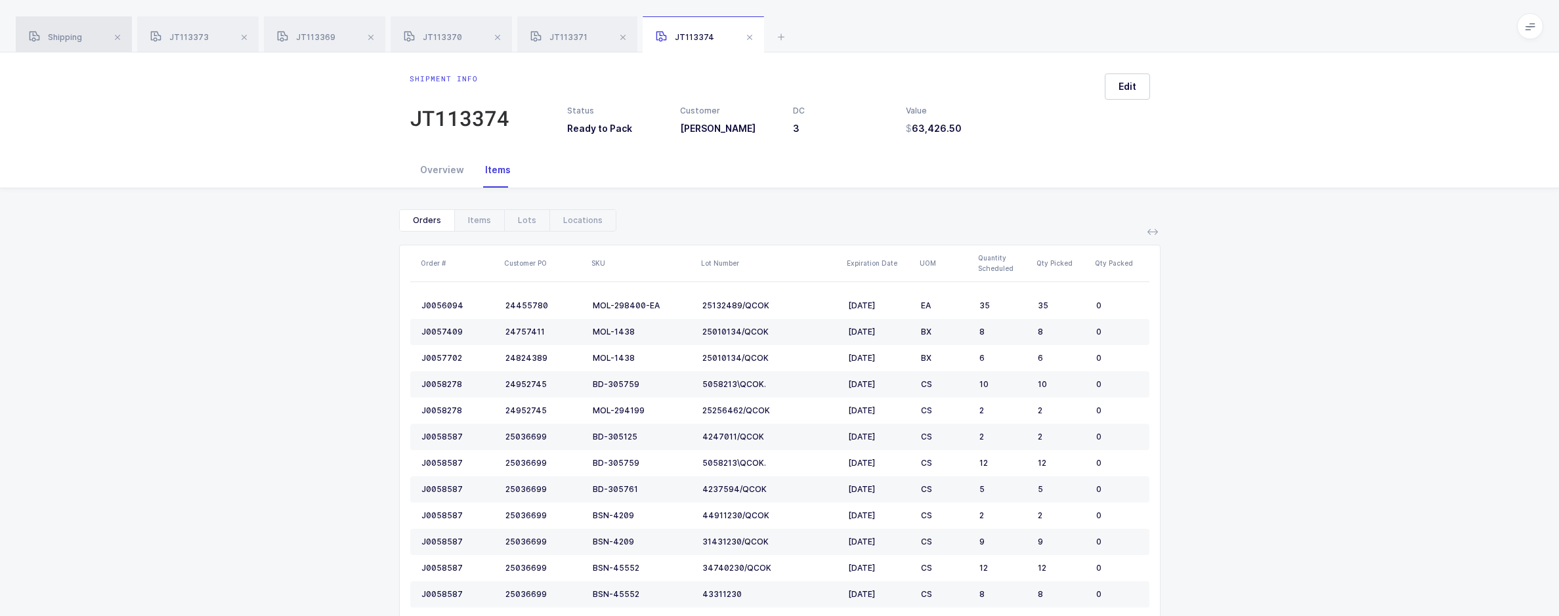
click at [74, 24] on div "Shipping" at bounding box center [74, 34] width 116 height 37
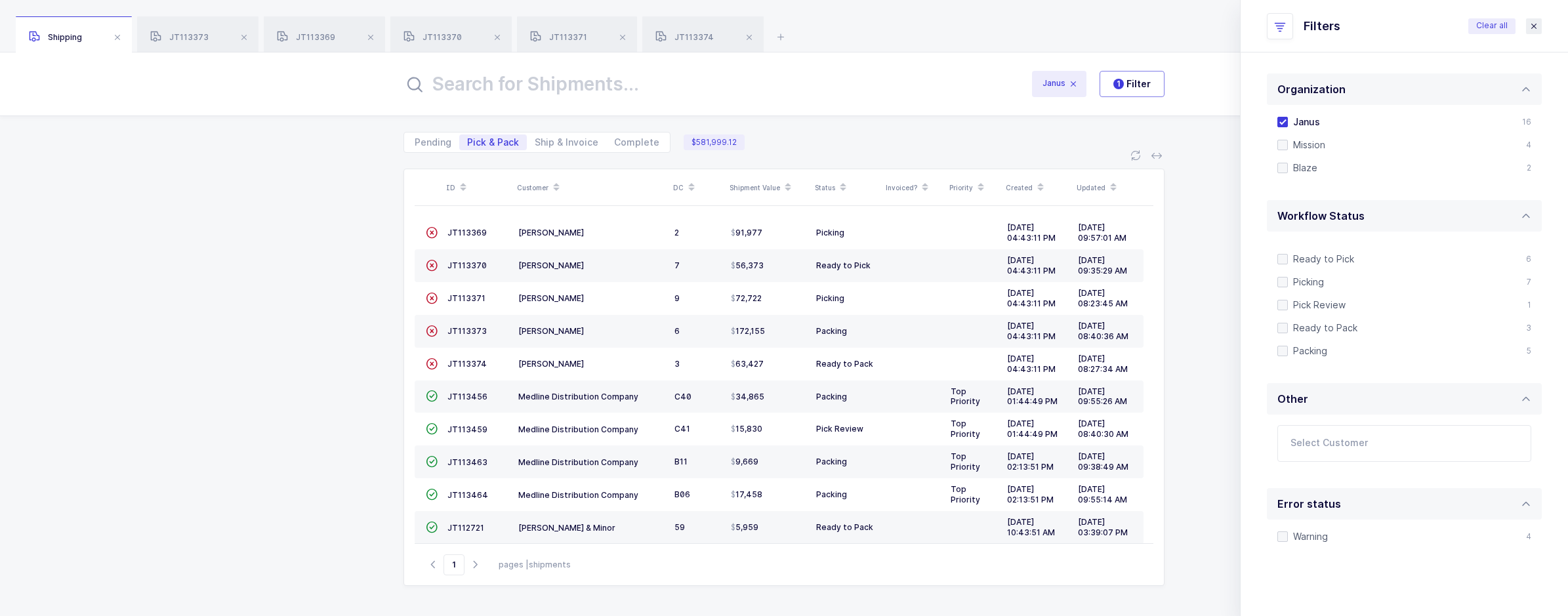
click at [1533, 25] on icon "close drawer" at bounding box center [1533, 26] width 11 height 11
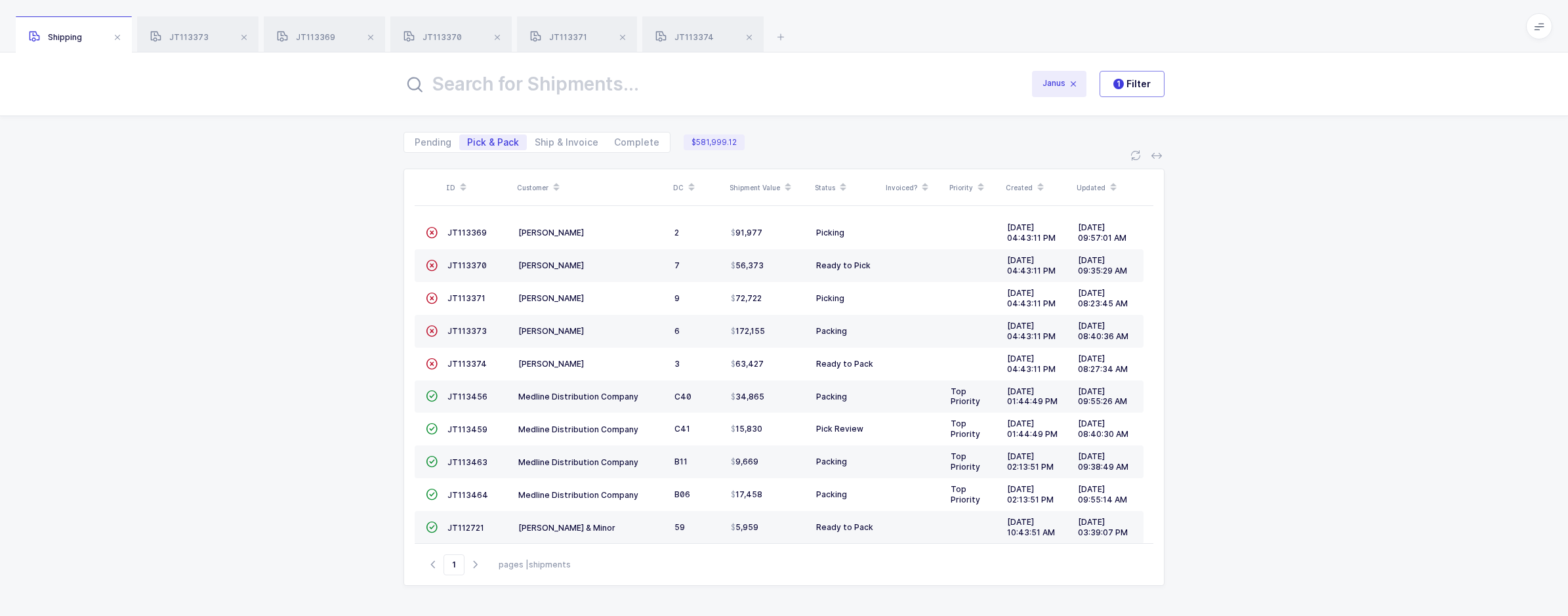
click at [743, 100] on div "Janus 1 Filter" at bounding box center [784, 84] width 1568 height 63
click at [270, 391] on div "ID Customer DC Shipment Value Status Invoiced? Priority Created Updated  JT113…" at bounding box center [784, 384] width 1568 height 463
